Goal: Task Accomplishment & Management: Manage account settings

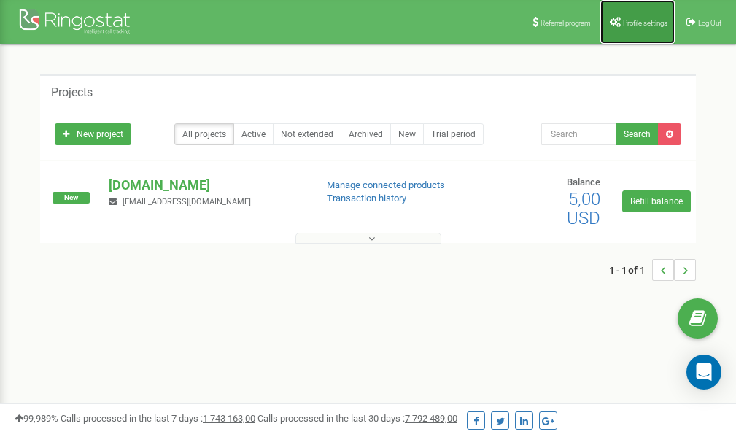
click at [641, 13] on link "Profile settings" at bounding box center [637, 22] width 74 height 44
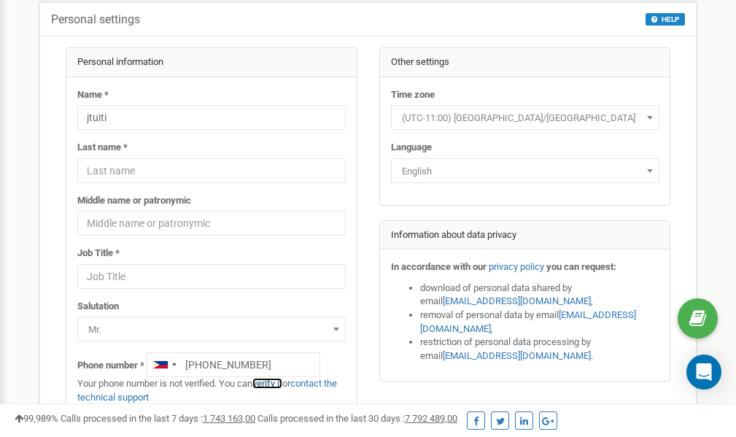
click at [276, 381] on link "verify it" at bounding box center [267, 383] width 30 height 11
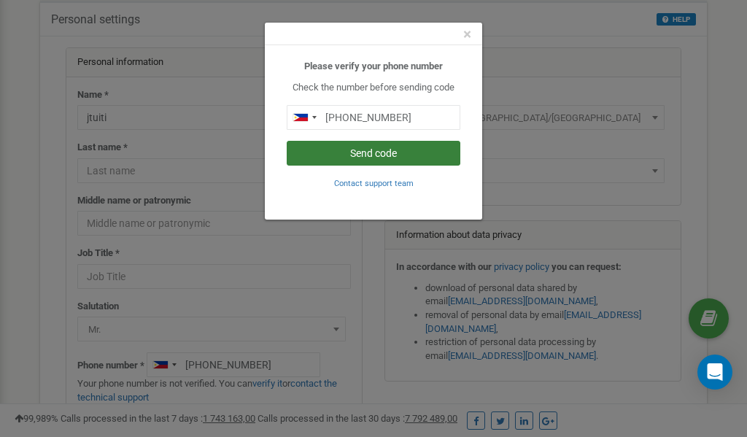
click at [392, 152] on button "Send code" at bounding box center [374, 153] width 174 height 25
